Goal: Use online tool/utility: Utilize a website feature to perform a specific function

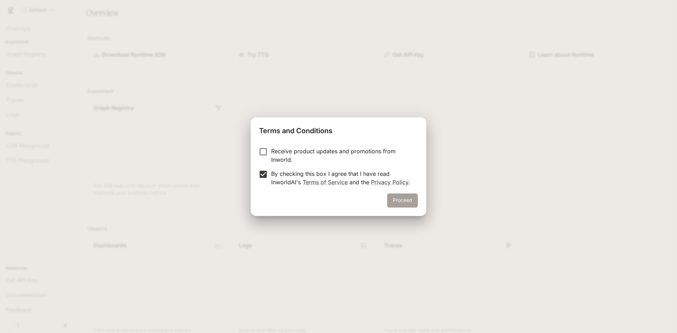
click at [401, 200] on button "Proceed" at bounding box center [402, 200] width 31 height 14
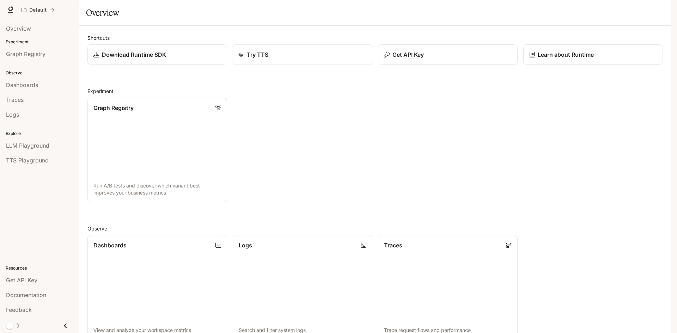
click at [259, 59] on p "Try TTS" at bounding box center [257, 54] width 22 height 8
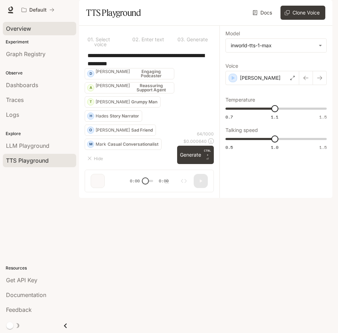
click at [20, 28] on span "Overview" at bounding box center [18, 28] width 25 height 8
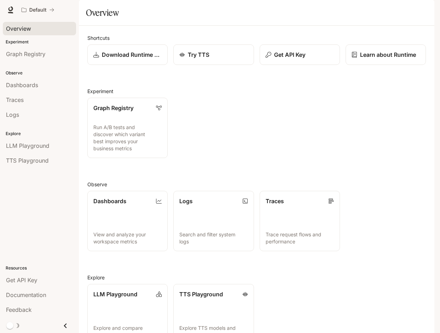
click at [424, 12] on img "button" at bounding box center [425, 10] width 10 height 10
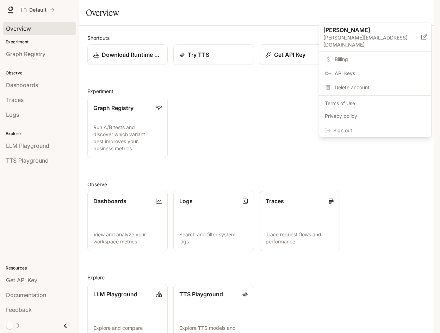
click at [424, 9] on div at bounding box center [220, 166] width 440 height 333
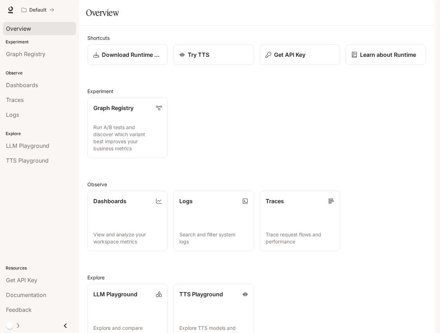
click at [66, 328] on icon "Close drawer" at bounding box center [66, 326] width 10 height 10
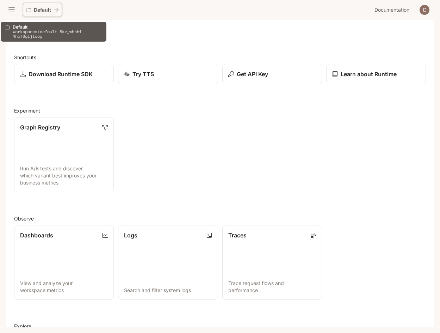
click at [58, 9] on icon "All workspaces" at bounding box center [56, 9] width 5 height 5
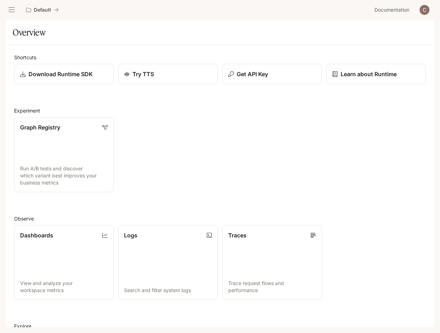
click at [9, 8] on icon "open drawer" at bounding box center [11, 9] width 7 height 7
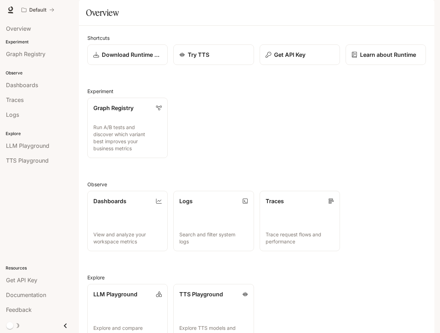
scroll to position [43, 0]
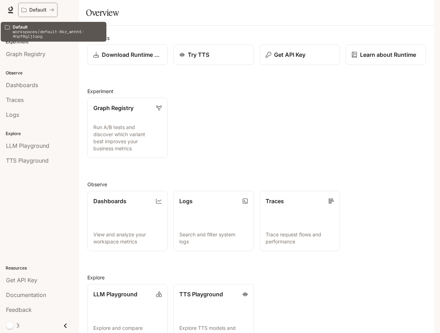
click at [44, 10] on p "Default" at bounding box center [37, 10] width 17 height 6
click at [48, 8] on div "Default" at bounding box center [35, 10] width 28 height 6
click at [24, 8] on icon "All workspaces" at bounding box center [23, 10] width 5 height 4
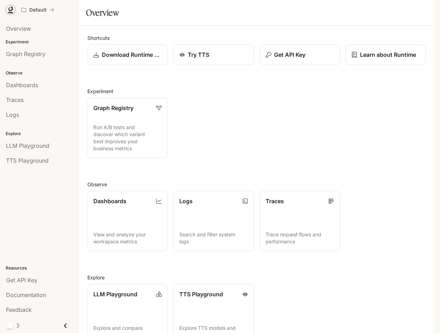
click at [11, 8] on icon at bounding box center [10, 9] width 7 height 7
click at [31, 144] on span "LLM Playground" at bounding box center [27, 145] width 43 height 8
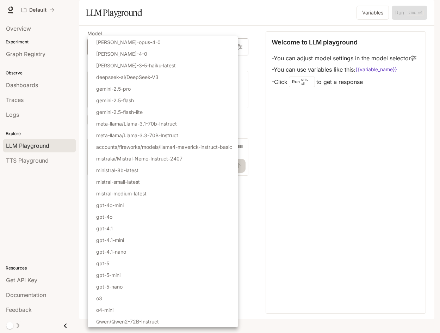
click at [225, 66] on body "Skip to main content Default Documentation Documentation Portal Overview Experi…" at bounding box center [220, 166] width 440 height 333
click at [32, 147] on div at bounding box center [220, 166] width 440 height 333
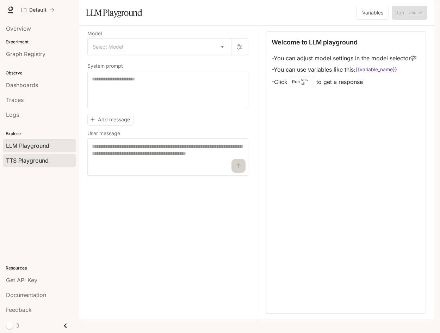
click at [31, 161] on span "TTS Playground" at bounding box center [27, 160] width 43 height 8
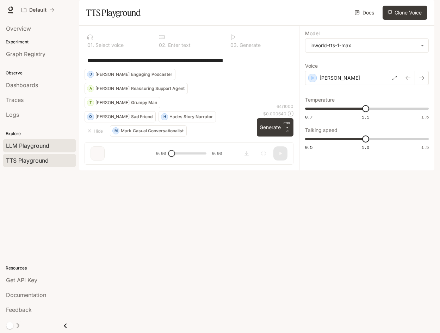
click at [33, 146] on span "LLM Playground" at bounding box center [27, 145] width 43 height 8
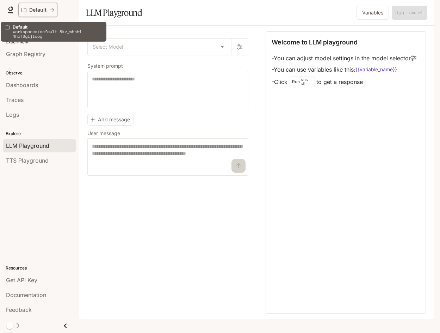
click at [47, 7] on div "Default" at bounding box center [35, 10] width 28 height 6
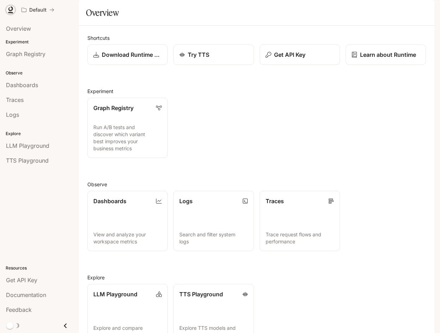
click at [10, 8] on icon at bounding box center [10, 9] width 7 height 7
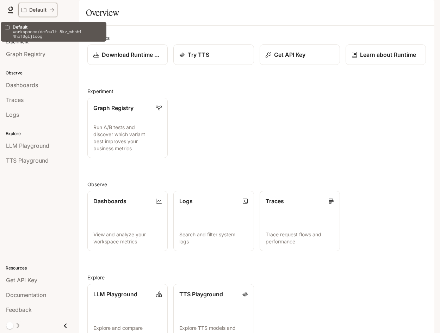
click at [54, 10] on icon "All workspaces" at bounding box center [52, 10] width 4 height 4
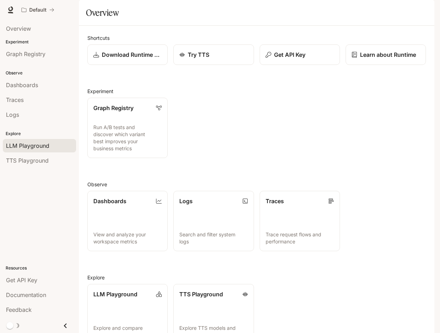
click at [27, 149] on span "LLM Playground" at bounding box center [27, 145] width 43 height 8
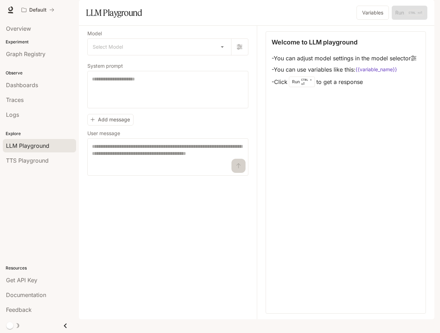
click at [399, 7] on span "Documentation" at bounding box center [392, 10] width 35 height 9
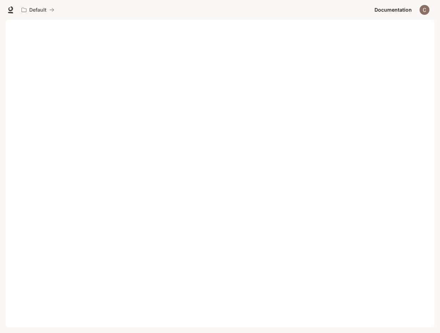
click at [425, 10] on img "button" at bounding box center [425, 10] width 10 height 10
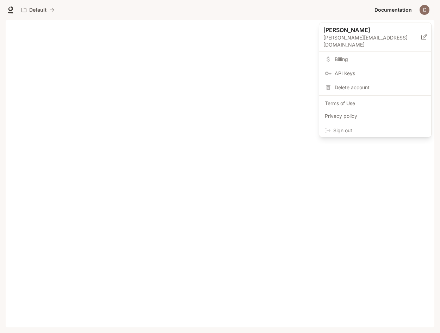
click at [425, 10] on div at bounding box center [220, 166] width 440 height 333
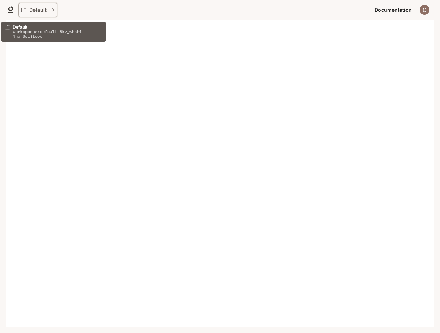
click at [36, 12] on p "Default" at bounding box center [37, 10] width 17 height 6
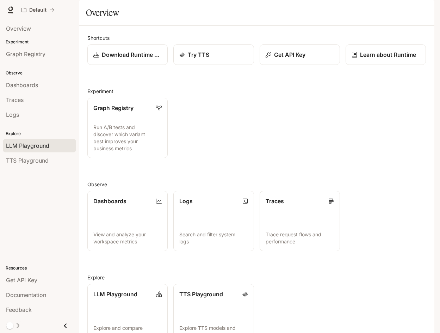
click at [27, 148] on span "LLM Playground" at bounding box center [27, 145] width 43 height 8
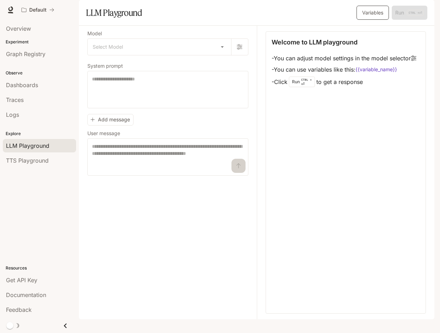
click at [381, 20] on button "Variables" at bounding box center [373, 13] width 32 height 14
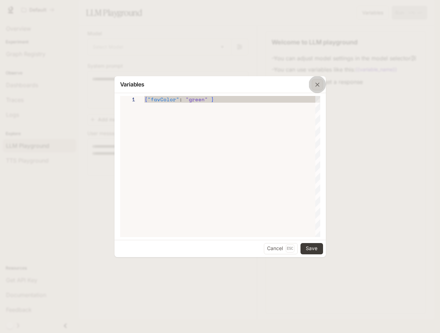
click at [316, 83] on icon "button" at bounding box center [317, 84] width 4 height 4
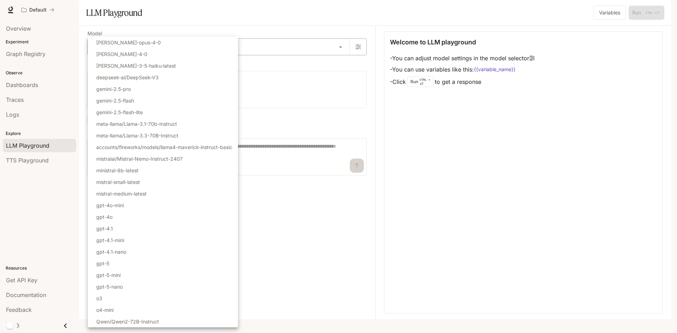
click at [338, 64] on body "Skip to main content Default Documentation Documentation Portal Overview Experi…" at bounding box center [338, 166] width 677 height 333
click at [440, 223] on div at bounding box center [338, 166] width 677 height 333
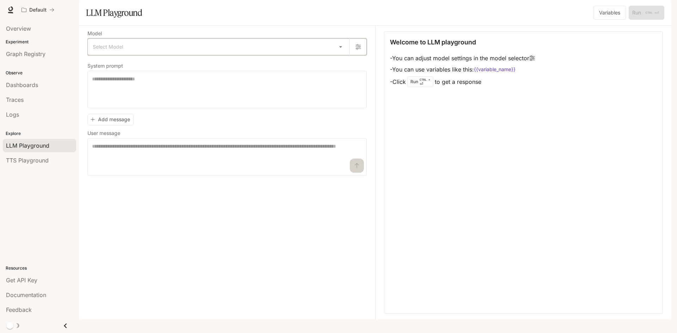
click at [361, 50] on icon "button" at bounding box center [358, 47] width 6 height 6
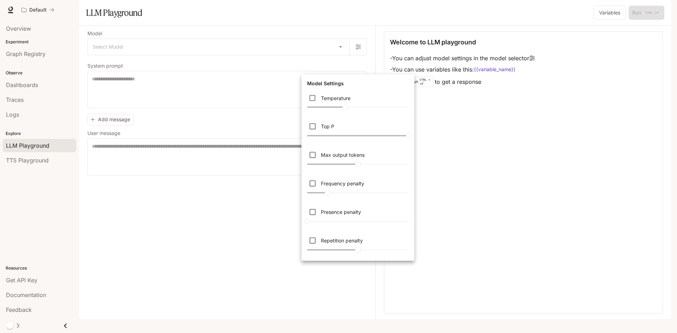
click at [440, 209] on div at bounding box center [338, 166] width 677 height 333
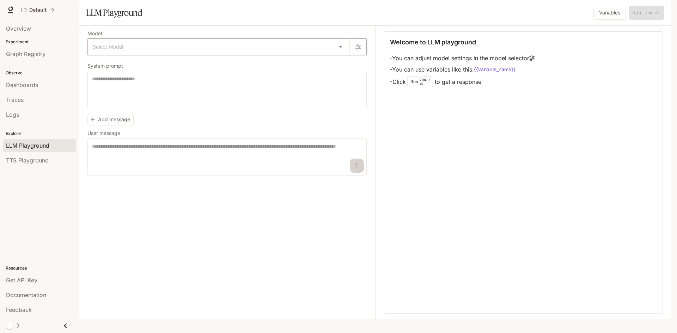
click at [361, 55] on button "button" at bounding box center [357, 46] width 17 height 17
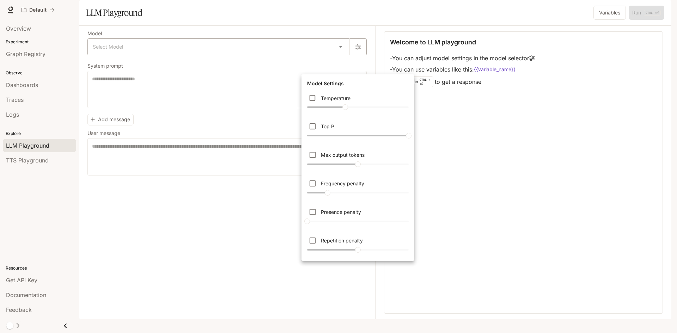
click at [361, 68] on div at bounding box center [338, 166] width 677 height 333
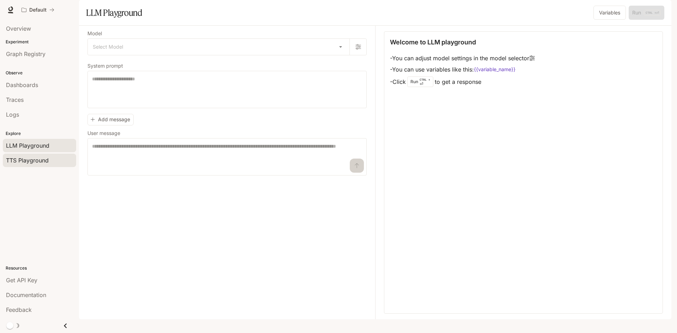
click at [18, 166] on link "TTS Playground" at bounding box center [39, 160] width 73 height 13
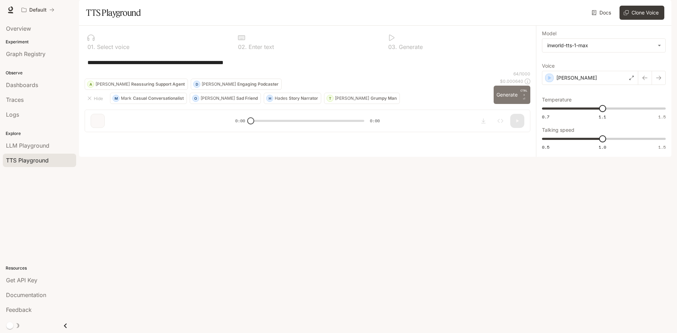
click at [440, 104] on button "Generate CTRL + ⏎" at bounding box center [511, 95] width 37 height 18
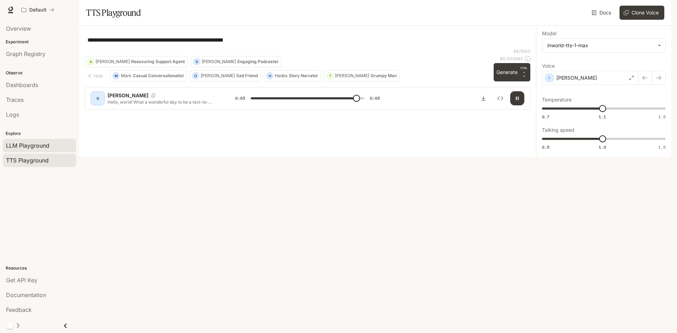
type input "*"
click at [20, 145] on span "LLM Playground" at bounding box center [27, 145] width 43 height 8
